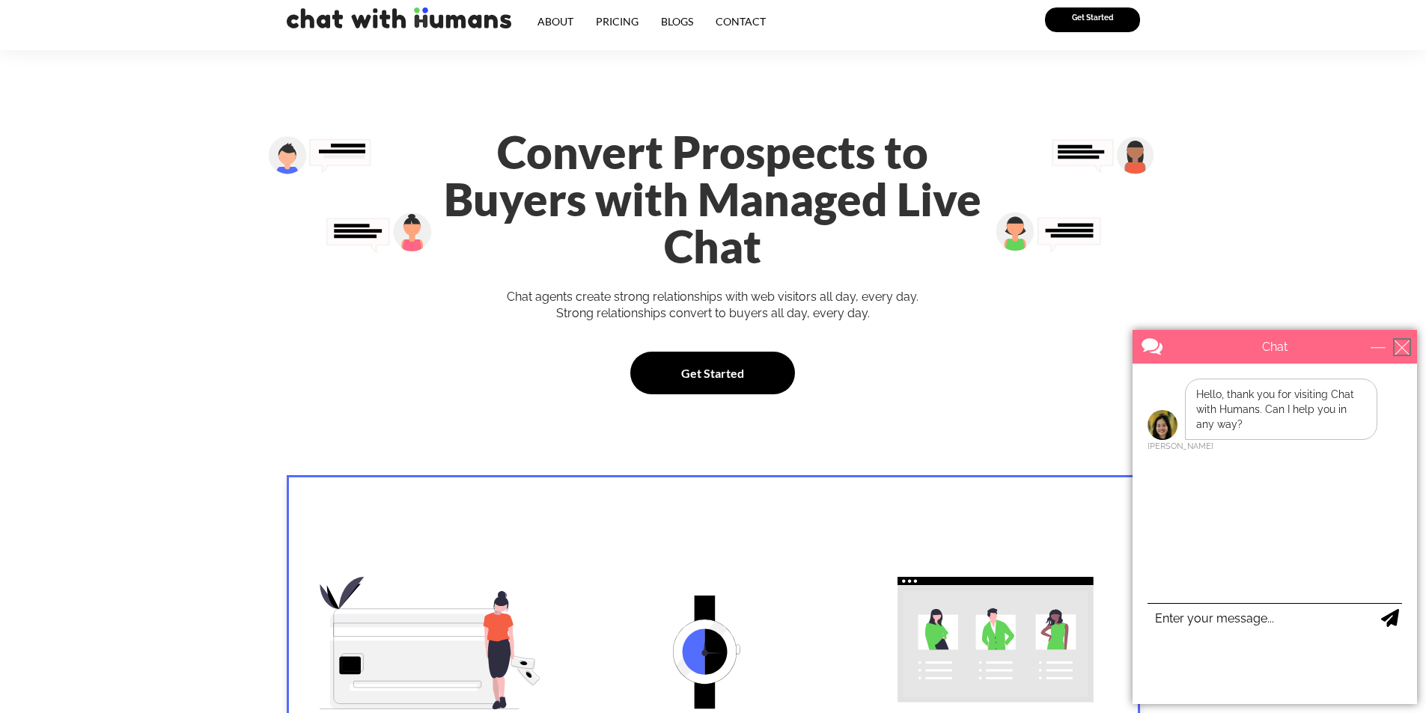
click at [1401, 349] on div "close" at bounding box center [1402, 347] width 15 height 15
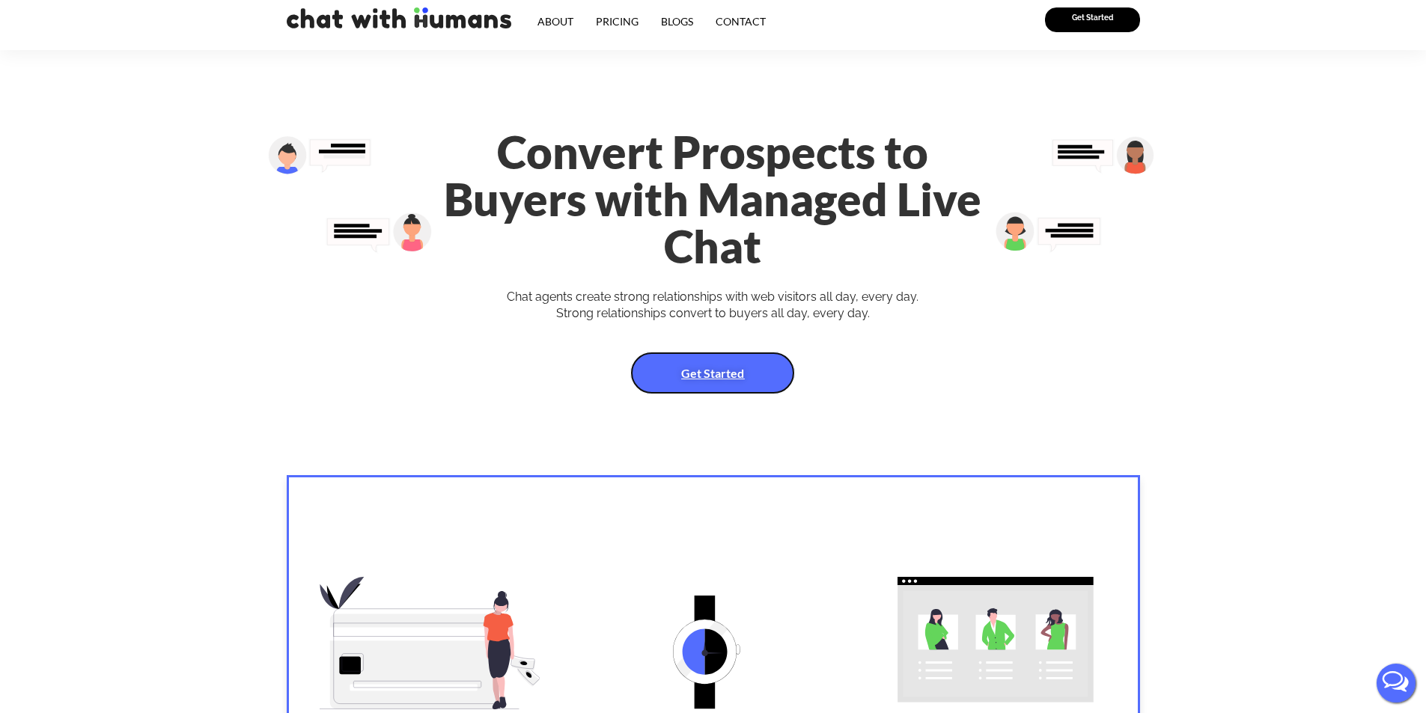
click at [696, 364] on span "Get Started" at bounding box center [712, 373] width 63 height 19
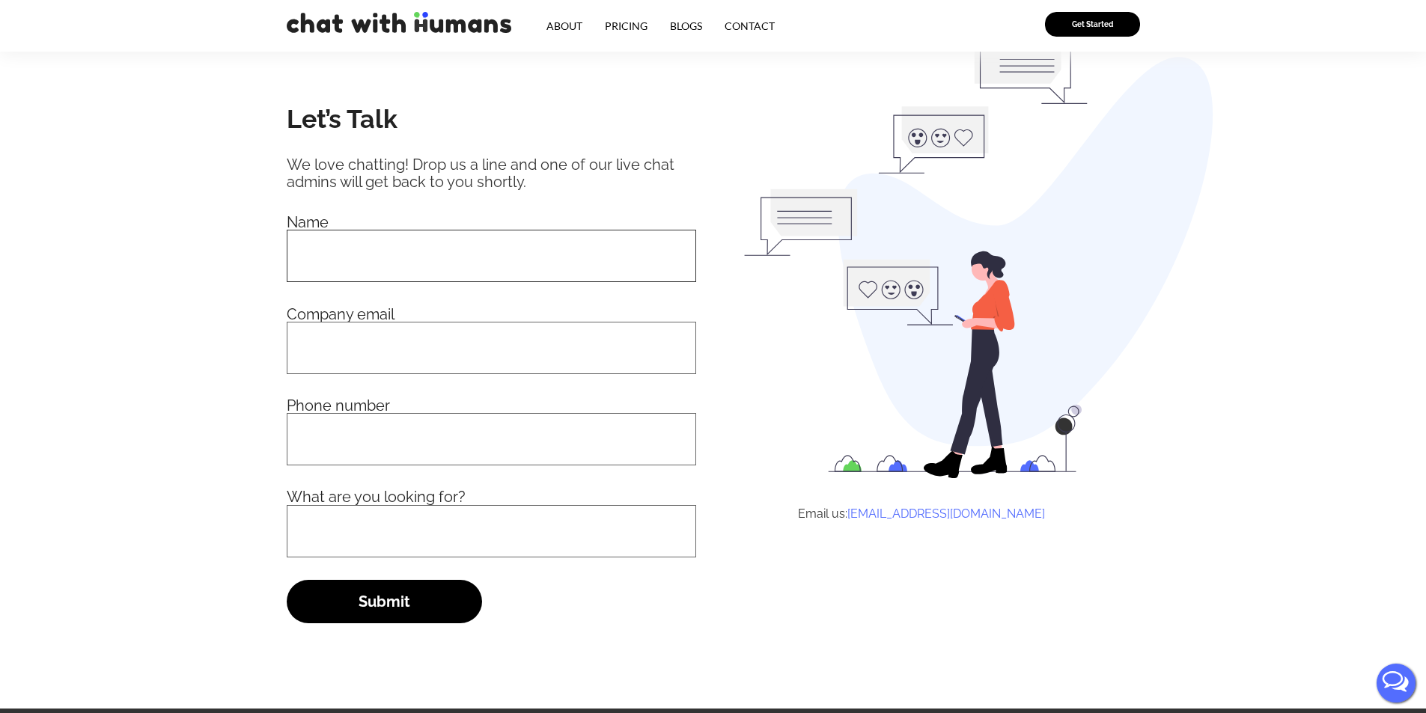
click at [495, 274] on input "Contact form" at bounding box center [491, 256] width 409 height 52
type input "iiiii"
